Goal: Task Accomplishment & Management: Use online tool/utility

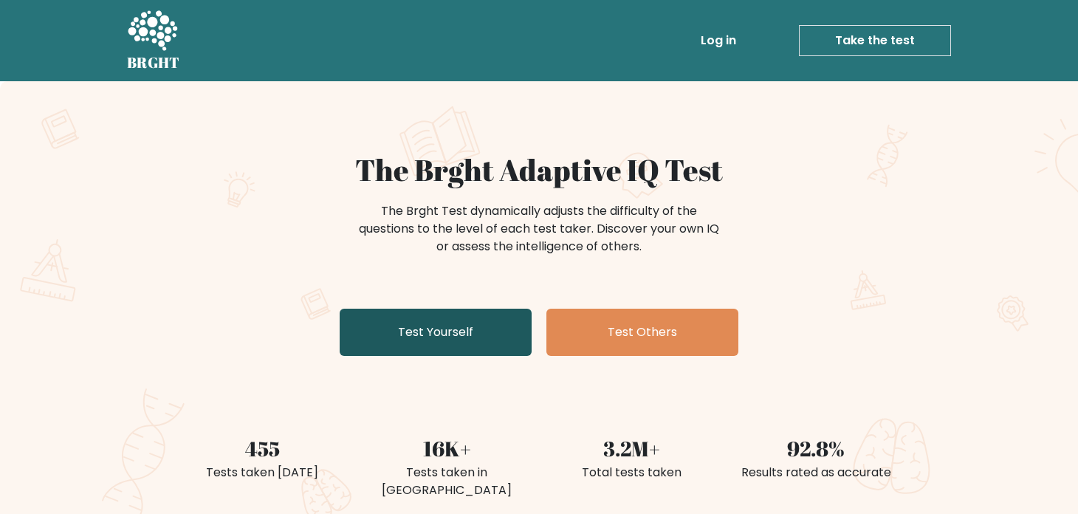
click at [471, 322] on link "Test Yourself" at bounding box center [436, 332] width 192 height 47
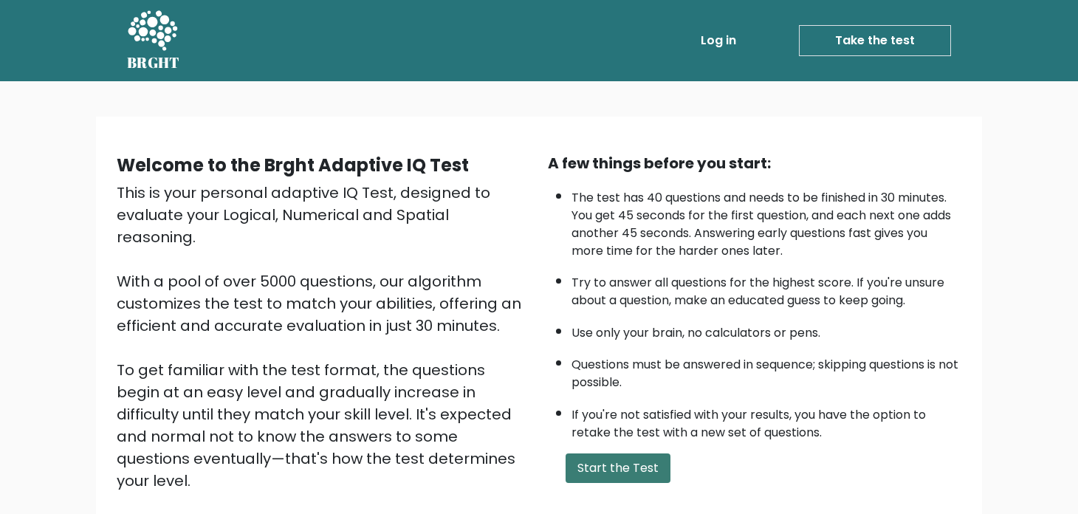
click at [618, 478] on button "Start the Test" at bounding box center [618, 468] width 105 height 30
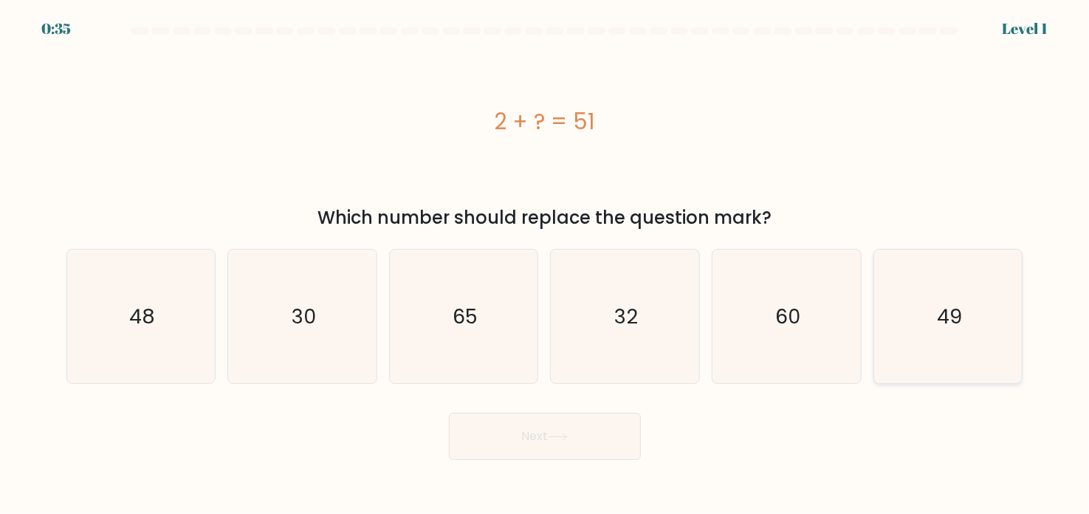
click at [923, 297] on icon "49" at bounding box center [949, 317] width 134 height 134
click at [546, 264] on input "f. 49" at bounding box center [545, 260] width 1 height 7
radio input "true"
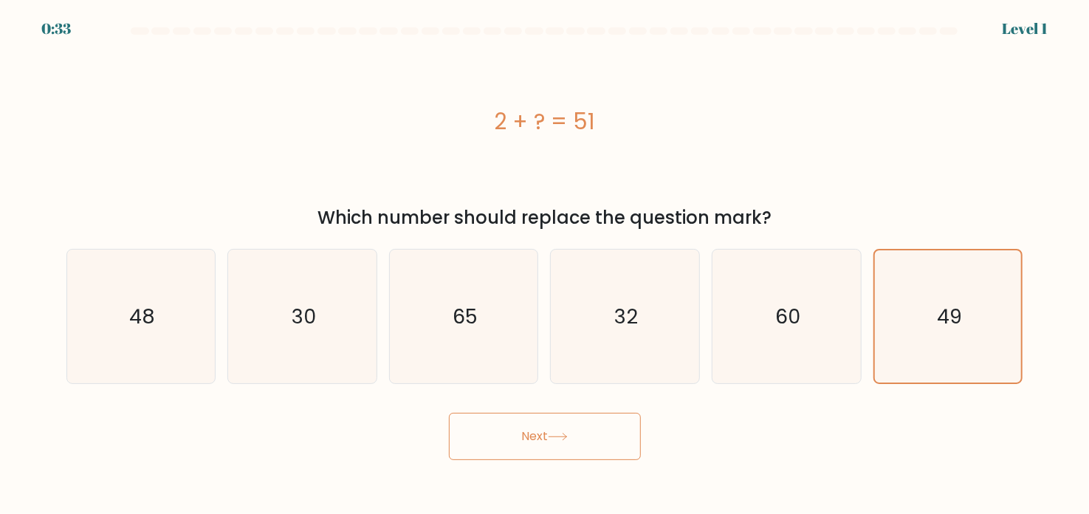
click at [600, 421] on button "Next" at bounding box center [545, 436] width 192 height 47
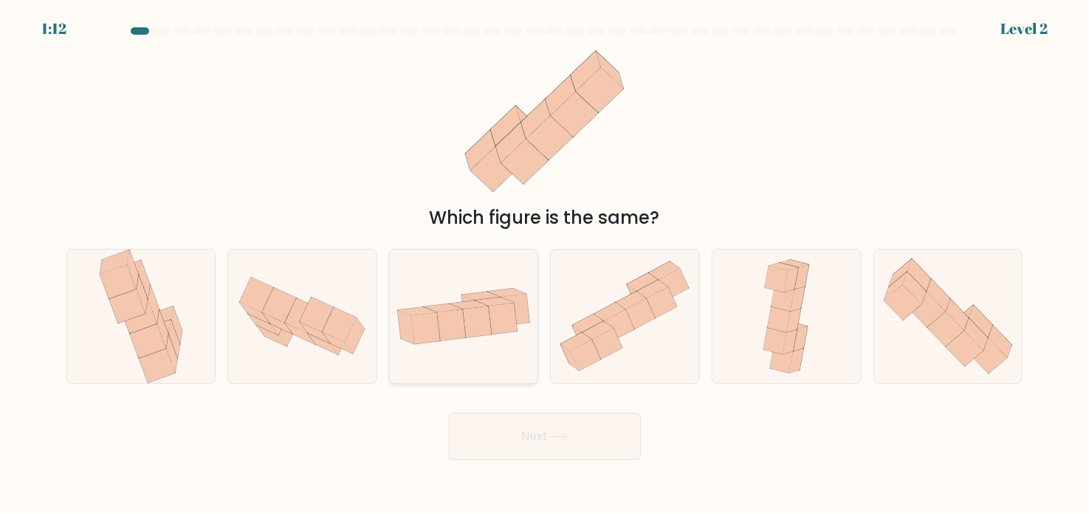
click at [481, 351] on icon at bounding box center [464, 316] width 148 height 76
click at [545, 264] on input "c." at bounding box center [545, 260] width 1 height 7
radio input "true"
click at [552, 425] on button "Next" at bounding box center [545, 436] width 192 height 47
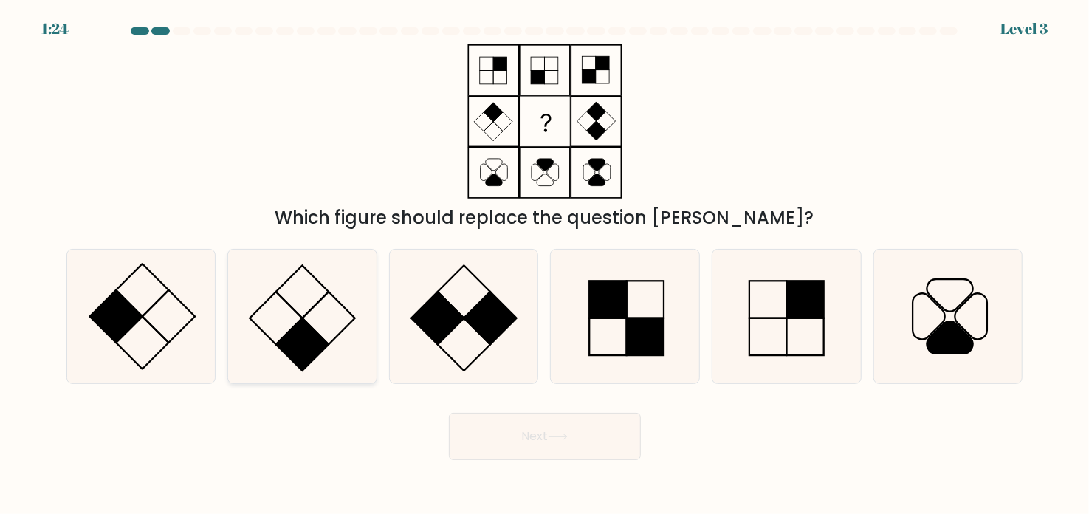
click at [269, 309] on icon at bounding box center [303, 317] width 134 height 134
click at [545, 264] on input "b." at bounding box center [545, 260] width 1 height 7
radio input "true"
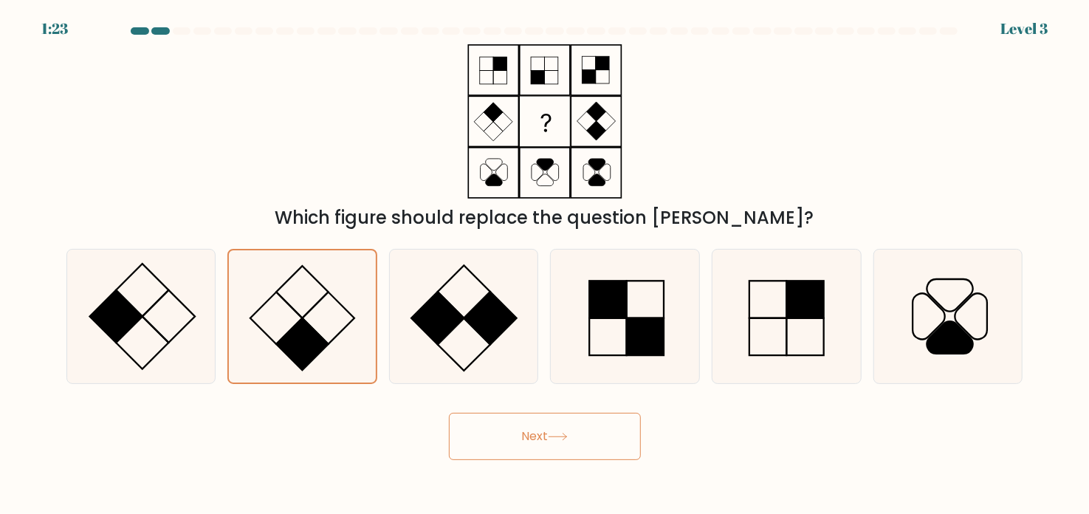
click at [530, 440] on button "Next" at bounding box center [545, 436] width 192 height 47
